Goal: Task Accomplishment & Management: Use online tool/utility

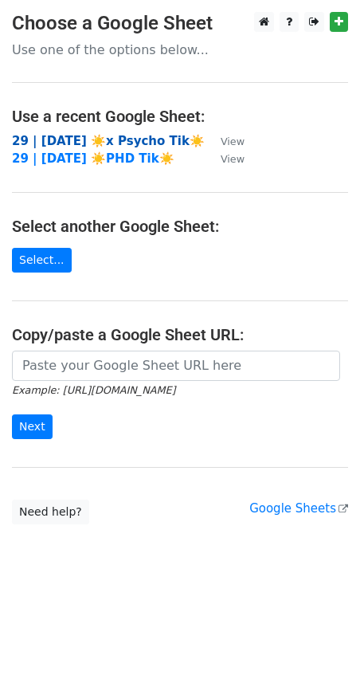
click at [81, 137] on strong "29 | [DATE] ☀️x Psycho Tik☀️" at bounding box center [108, 141] width 193 height 14
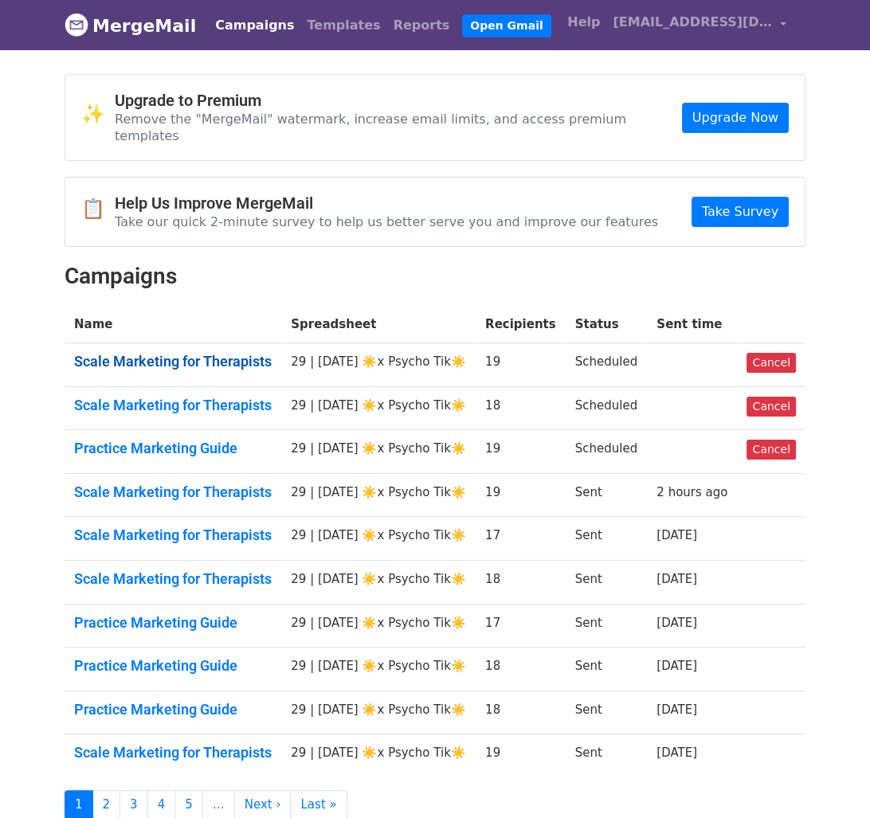
click at [207, 353] on link "Scale Marketing for Therapists" at bounding box center [173, 362] width 198 height 18
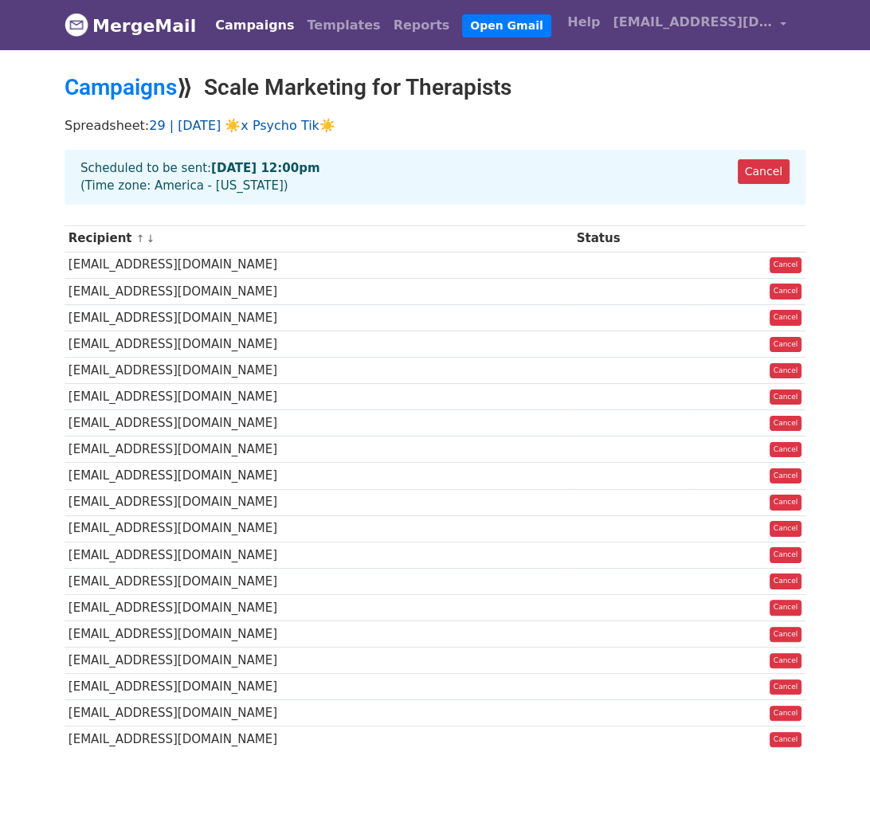
click at [256, 126] on link "29 | [DATE] ☀️x Psycho Tik☀️" at bounding box center [242, 125] width 186 height 15
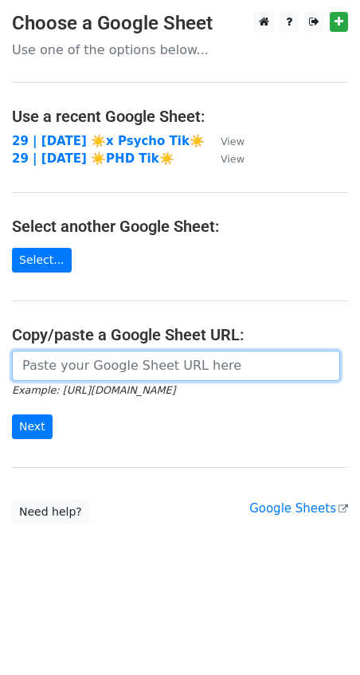
click at [71, 360] on input "url" at bounding box center [176, 366] width 328 height 30
paste input "[URL][DOMAIN_NAME]"
type input "[URL][DOMAIN_NAME]"
click at [12, 414] on input "Next" at bounding box center [32, 426] width 41 height 25
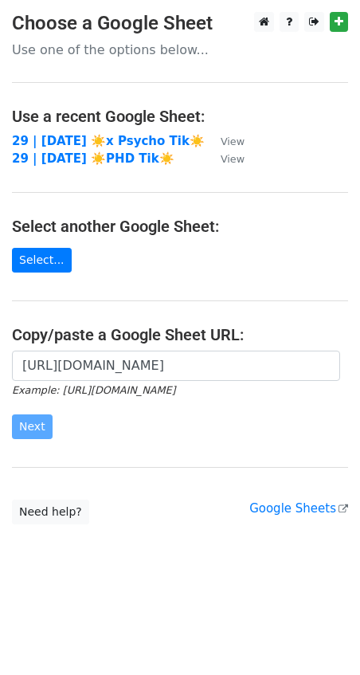
scroll to position [0, 0]
